Goal: Navigation & Orientation: Find specific page/section

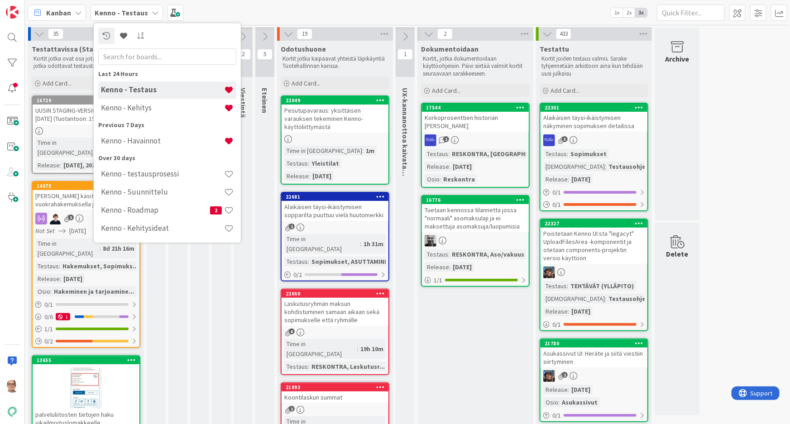
scroll to position [60, 0]
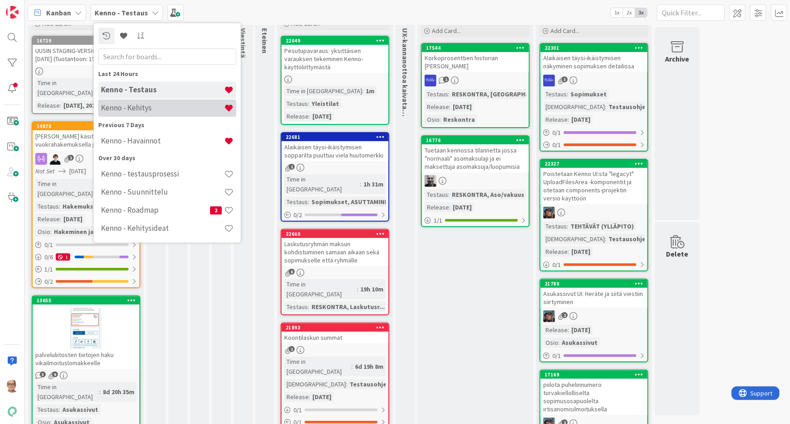
click at [139, 106] on h4 "Kenno - Kehitys" at bounding box center [162, 107] width 123 height 9
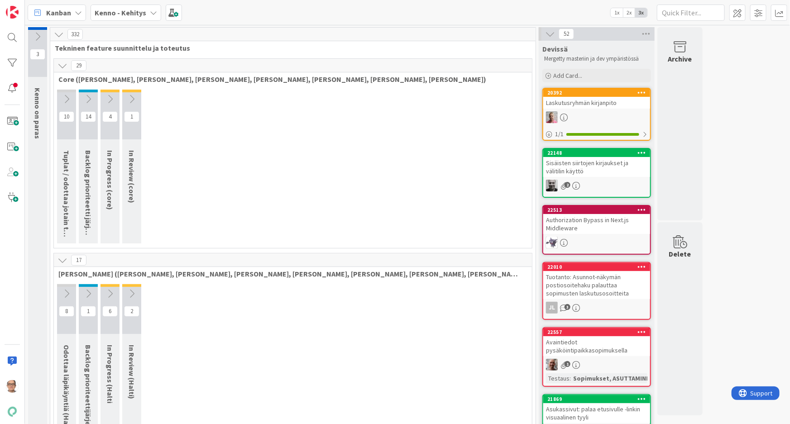
click at [62, 63] on icon at bounding box center [63, 66] width 10 height 10
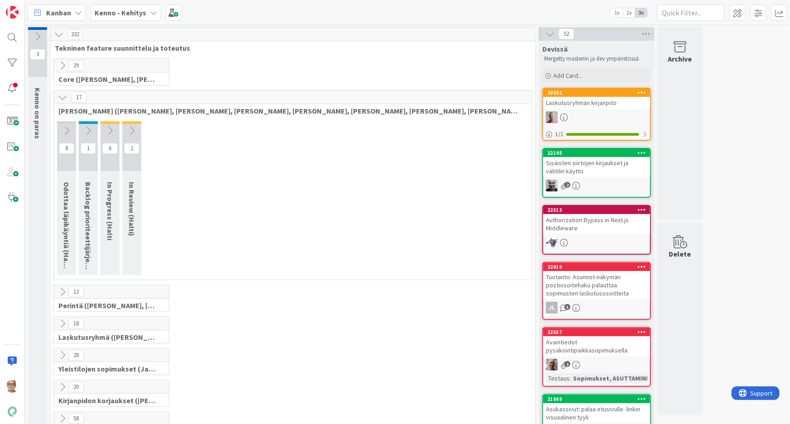
click at [62, 96] on icon at bounding box center [63, 97] width 10 height 10
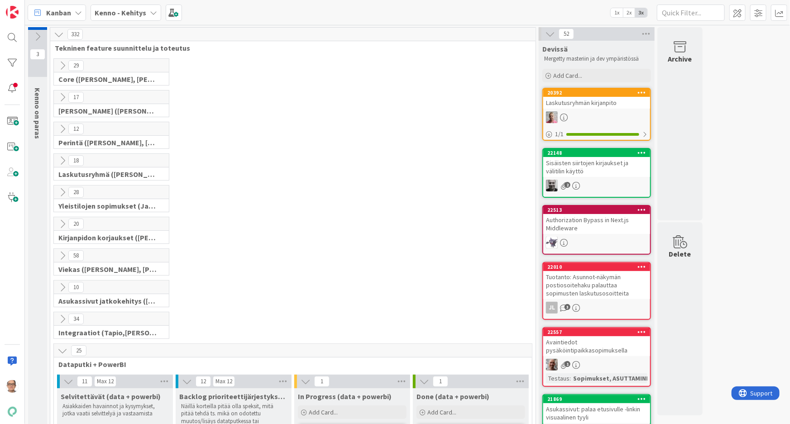
click at [62, 128] on icon at bounding box center [63, 129] width 10 height 10
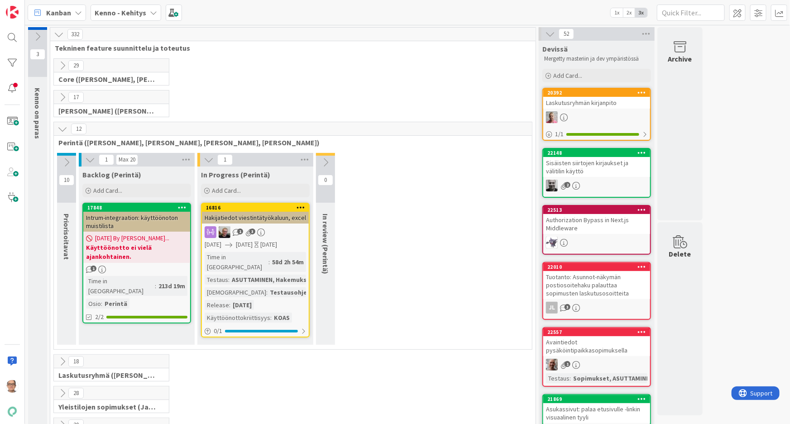
click at [270, 260] on div "58d 2h 54m" at bounding box center [288, 262] width 36 height 10
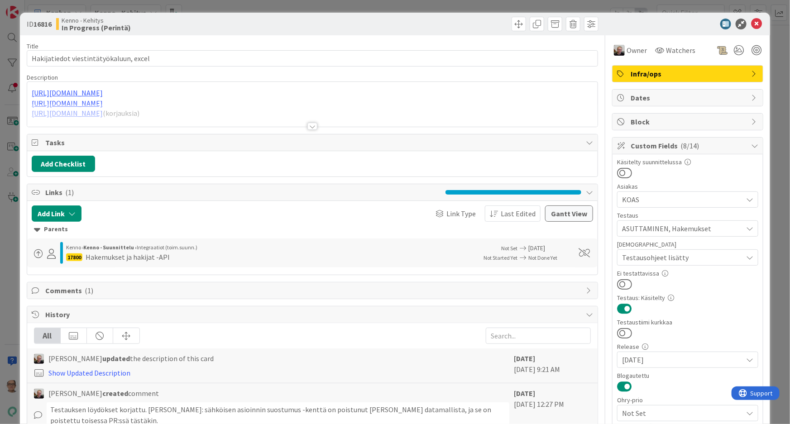
click at [308, 127] on div at bounding box center [312, 126] width 10 height 7
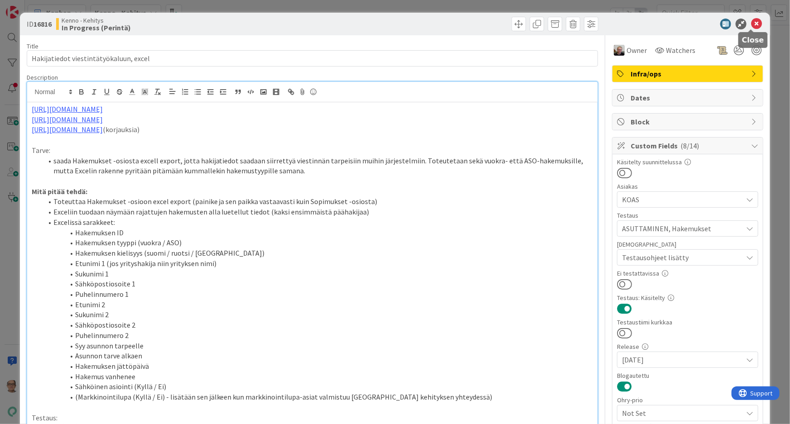
click at [753, 23] on icon at bounding box center [756, 24] width 11 height 11
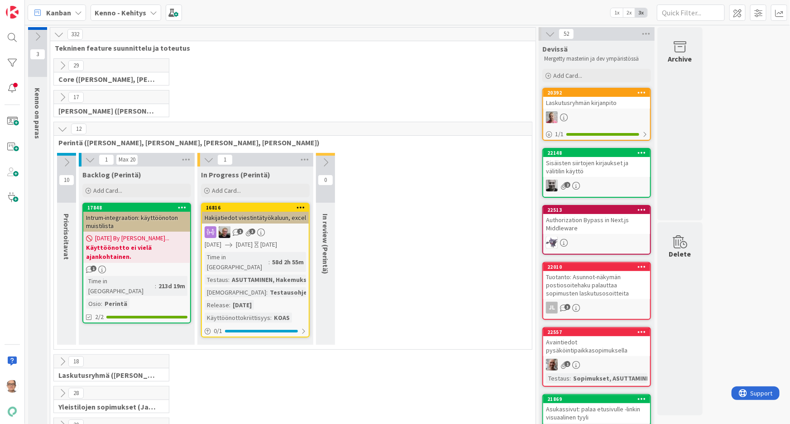
click at [64, 158] on icon at bounding box center [67, 163] width 10 height 10
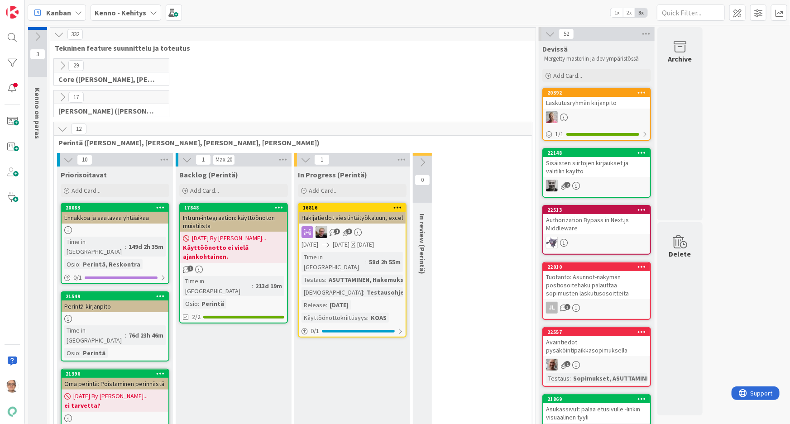
click at [154, 9] on icon at bounding box center [153, 12] width 7 height 7
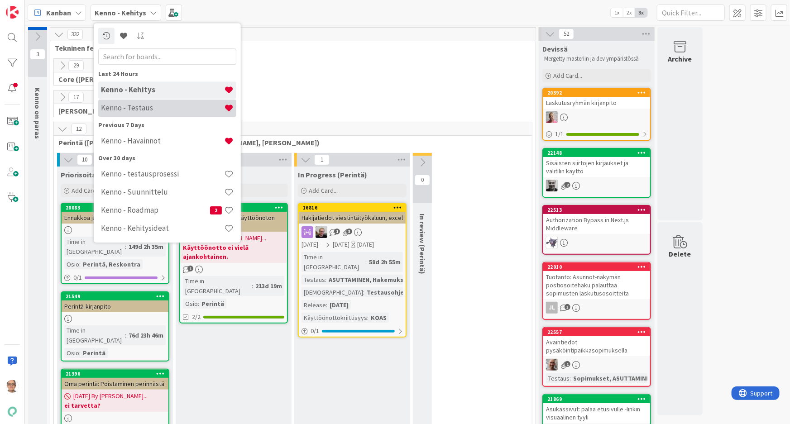
click at [152, 110] on h4 "Kenno - Testaus" at bounding box center [162, 107] width 123 height 9
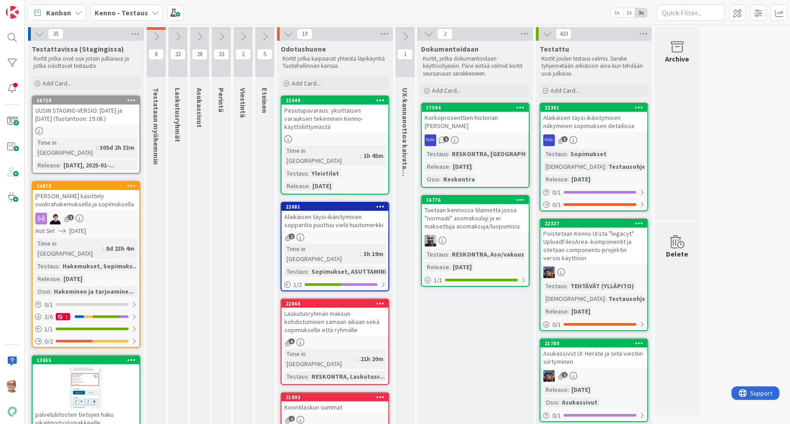
click at [219, 35] on icon at bounding box center [221, 37] width 10 height 10
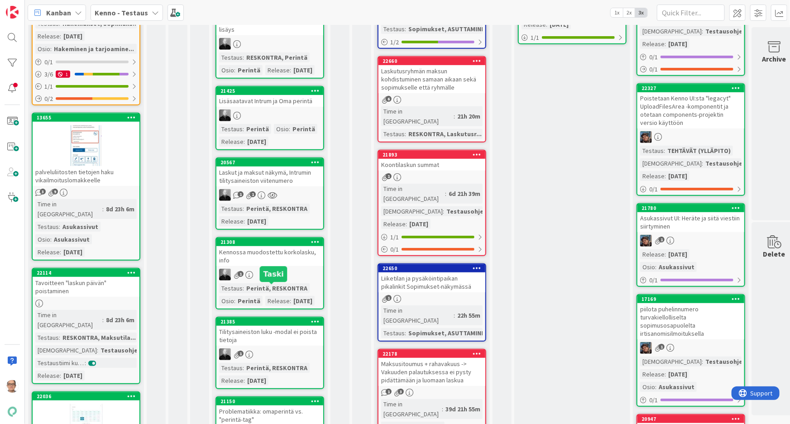
scroll to position [206, 0]
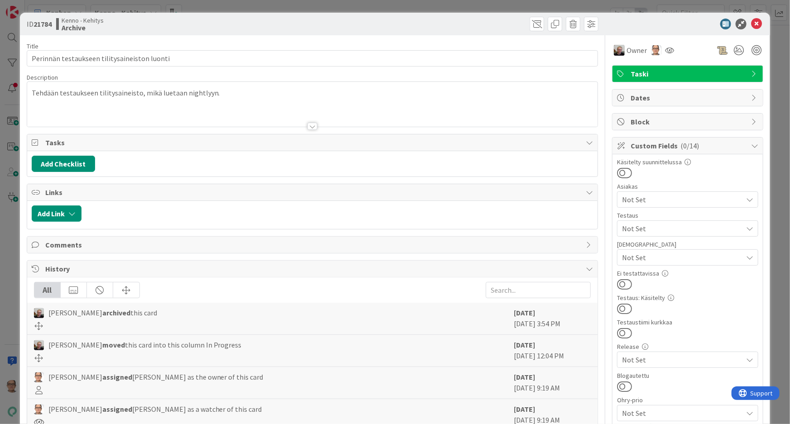
click at [307, 125] on div at bounding box center [312, 126] width 10 height 7
